Goal: Task Accomplishment & Management: Manage account settings

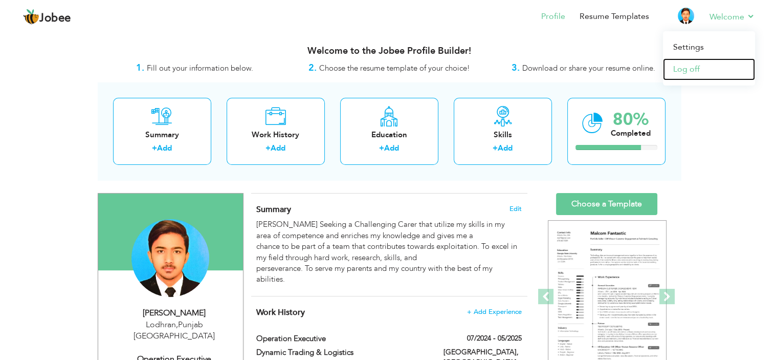
click at [694, 65] on link "Log off" at bounding box center [709, 69] width 92 height 22
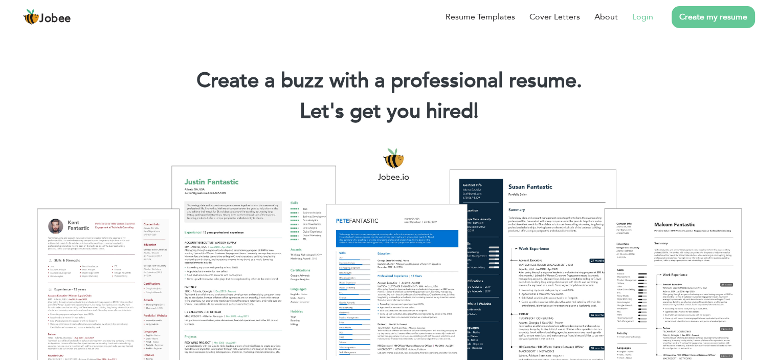
click at [642, 16] on link "Login" at bounding box center [642, 17] width 21 height 12
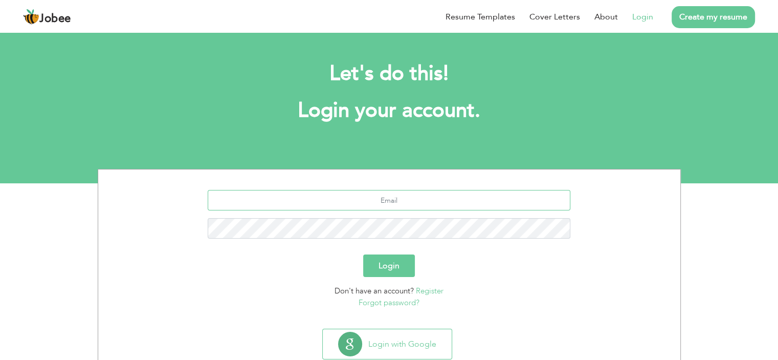
click at [384, 205] on input "text" at bounding box center [389, 200] width 363 height 20
drag, startPoint x: 395, startPoint y: 193, endPoint x: 368, endPoint y: 215, distance: 34.9
click at [395, 193] on input "text" at bounding box center [389, 200] width 363 height 20
type input "bushranadeem146@gmail.com"
click at [469, 203] on input "bushranadeem146@gmail.com" at bounding box center [389, 200] width 363 height 20
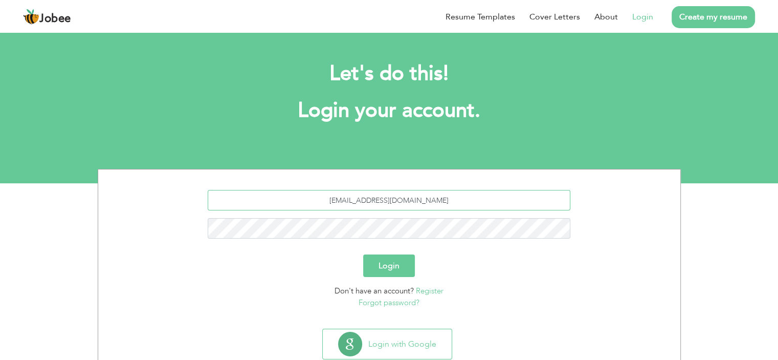
click at [468, 201] on input "bushranadeem146@gmail.com" at bounding box center [389, 200] width 363 height 20
click at [497, 192] on input "bushranadeem146@gmail.com" at bounding box center [389, 200] width 363 height 20
drag, startPoint x: 501, startPoint y: 198, endPoint x: 313, endPoint y: 195, distance: 188.2
click at [313, 195] on input "bushranadeem146@gmail.com" at bounding box center [389, 200] width 363 height 20
type input "shahbazrana1000@gmail.com"
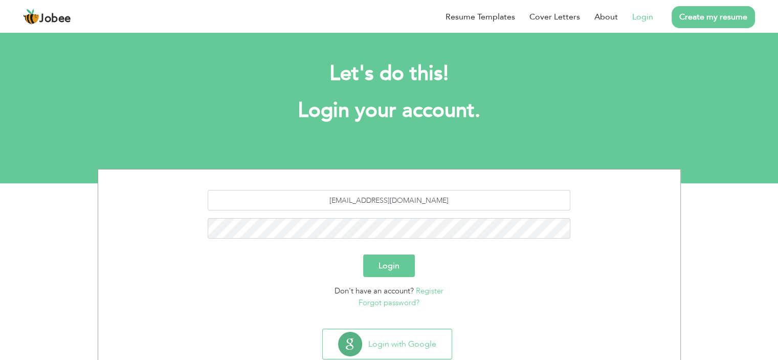
click at [387, 267] on button "Login" at bounding box center [389, 265] width 52 height 23
